Goal: Check status: Check status

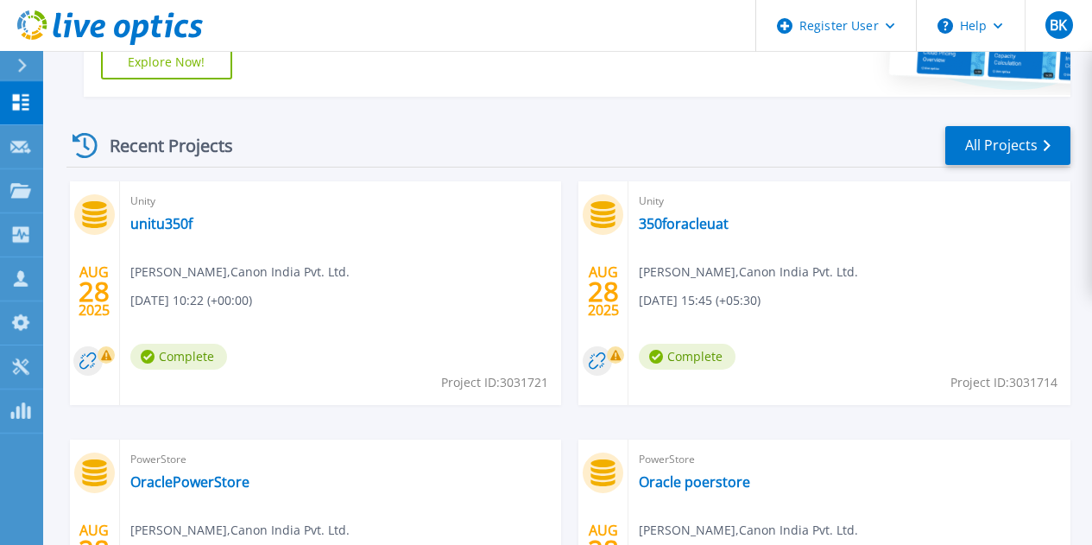
scroll to position [427, 0]
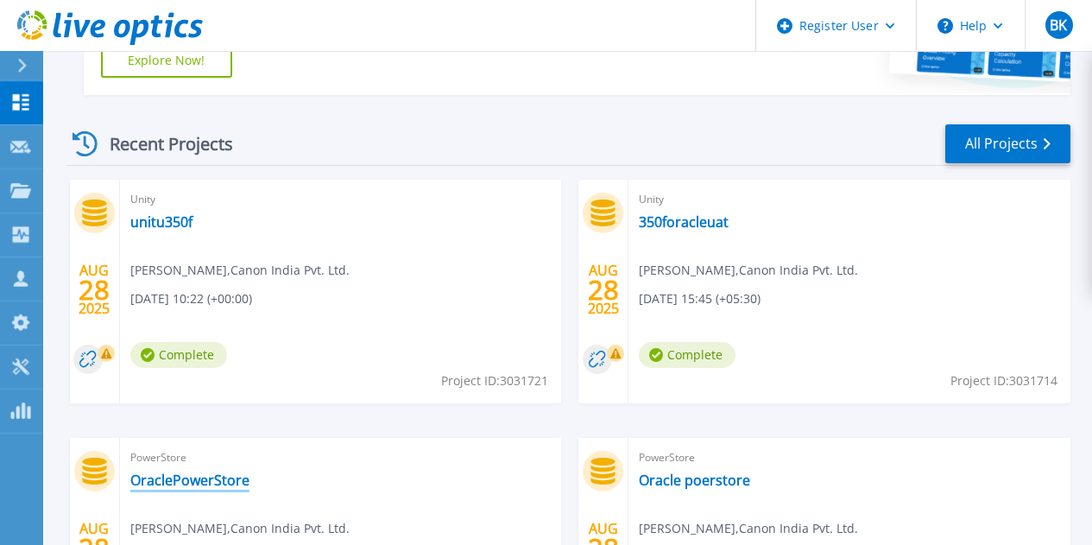
click at [250, 471] on link "OraclePowerStore" at bounding box center [189, 479] width 119 height 17
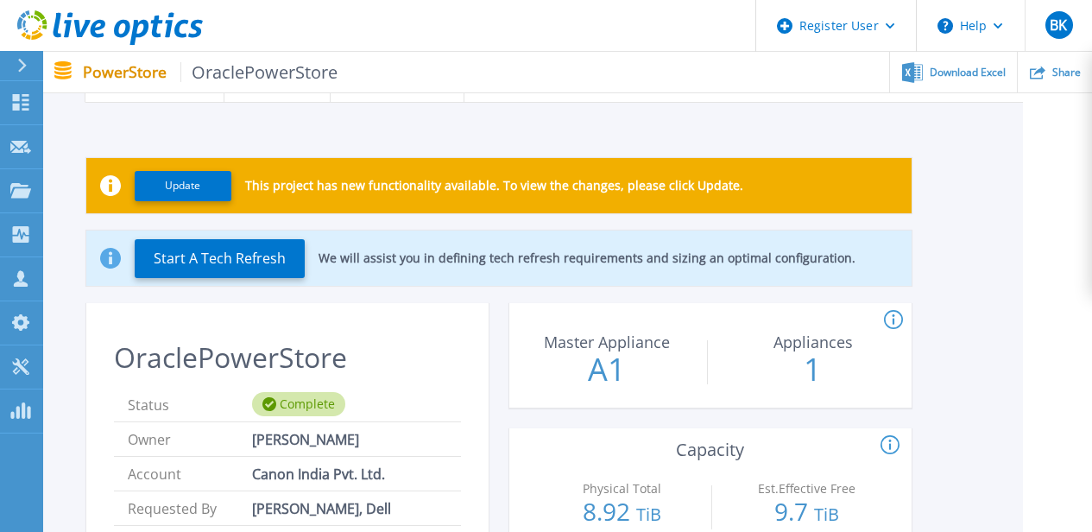
scroll to position [28, 69]
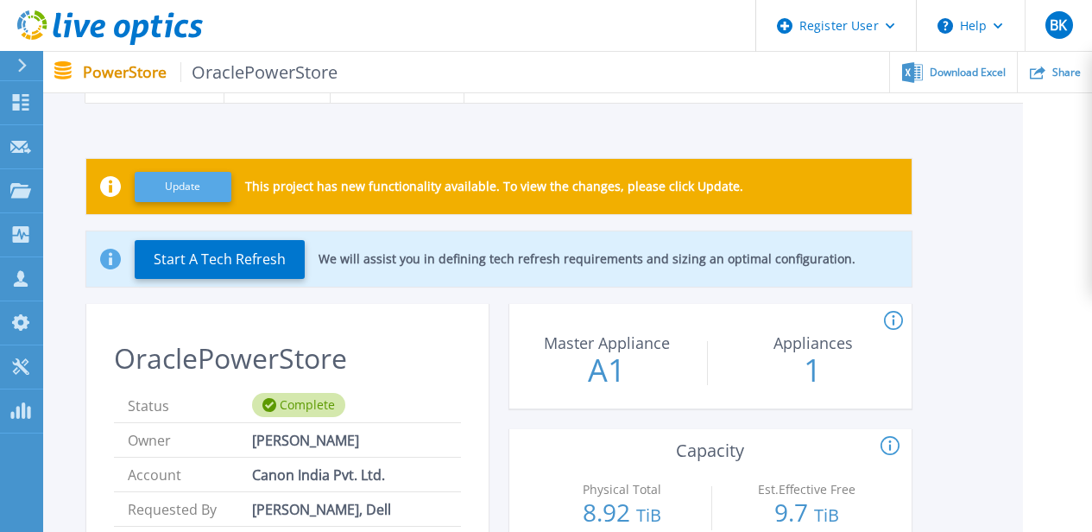
click at [179, 195] on button "Update" at bounding box center [183, 187] width 97 height 30
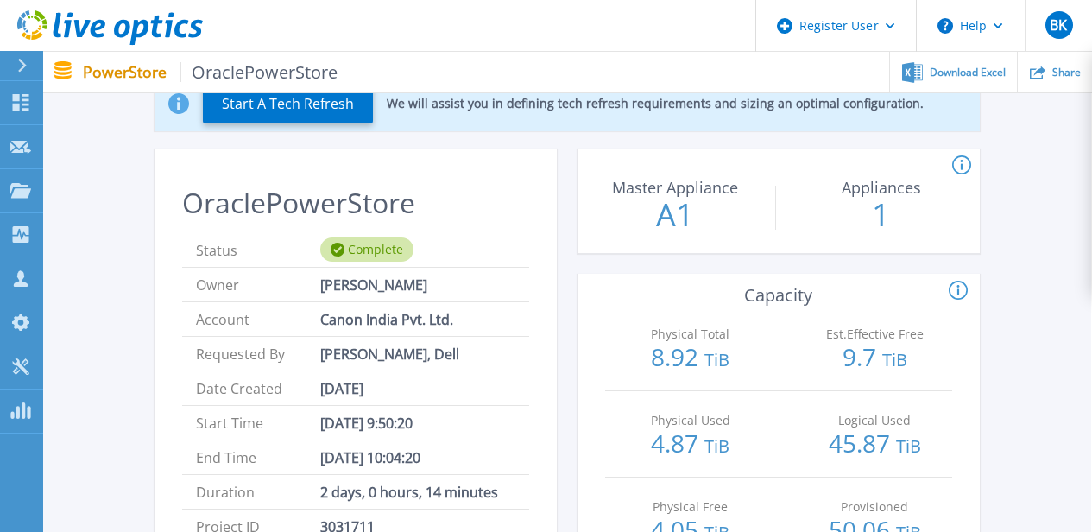
scroll to position [0, 1]
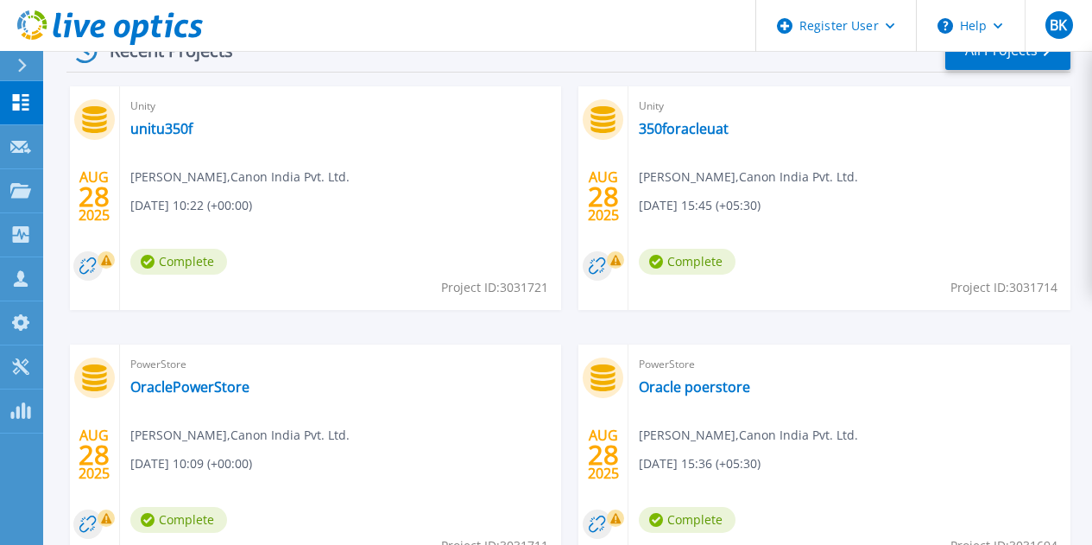
scroll to position [521, 0]
click at [639, 393] on link "Oracle poerstore" at bounding box center [694, 385] width 111 height 17
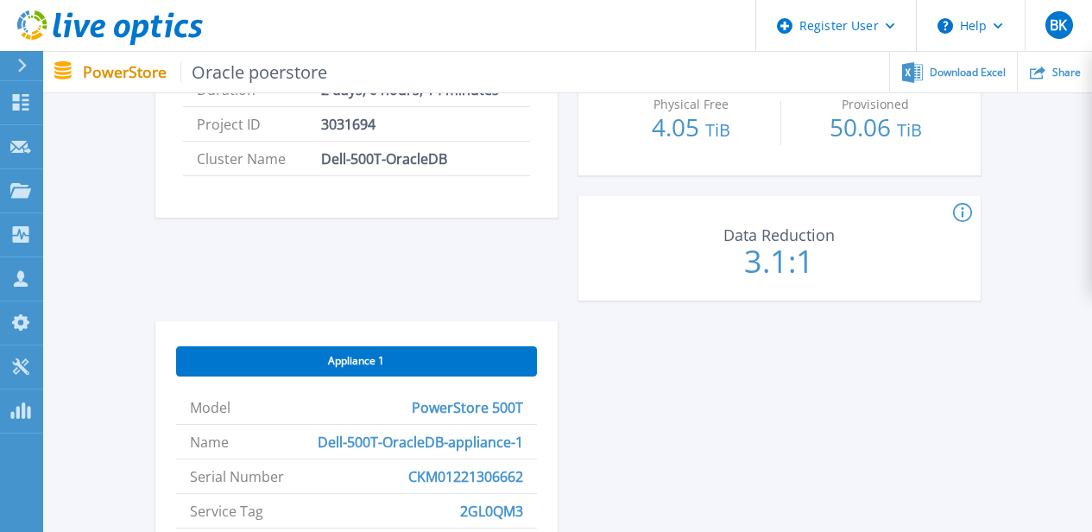
scroll to position [626, 0]
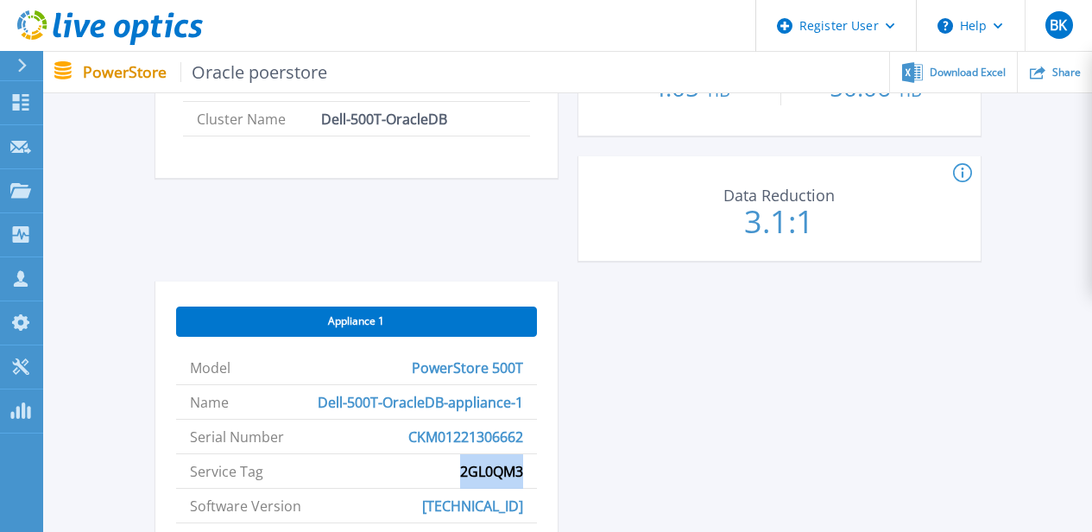
drag, startPoint x: 453, startPoint y: 464, endPoint x: 551, endPoint y: 471, distance: 97.8
click at [551, 471] on div "Appliance 1 Model PowerStore 500T Name Dell-500T-OracleDB-appliance-1 Serial Nu…" at bounding box center [356, 536] width 402 height 511
copy span "2GL0QM3"
